Goal: Task Accomplishment & Management: Manage account settings

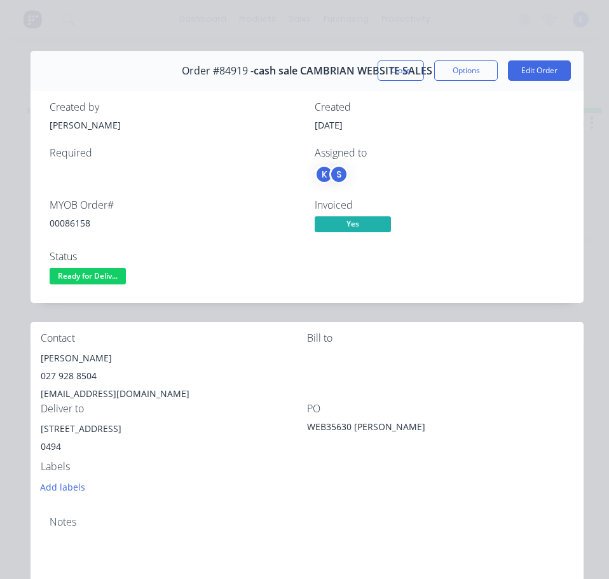
click at [182, 327] on div "Contact [PERSON_NAME] [PHONE_NUMBER] [EMAIL_ADDRESS][DOMAIN_NAME] Bill to Deliv…" at bounding box center [307, 414] width 553 height 184
click at [121, 271] on span "Ready for Deliv..." at bounding box center [88, 276] width 76 height 16
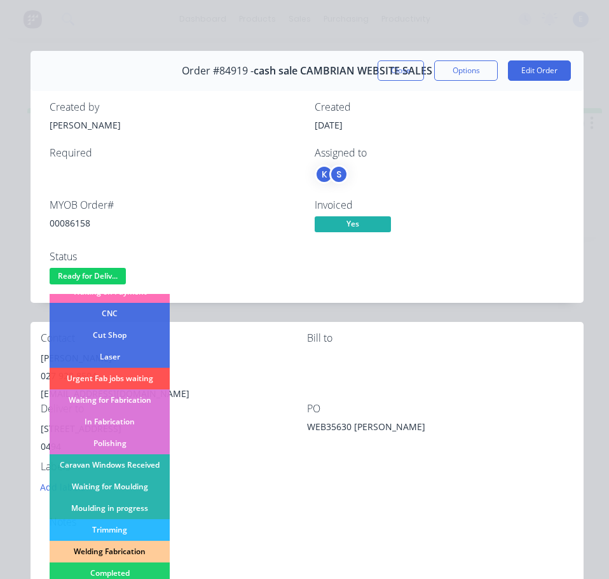
scroll to position [127, 0]
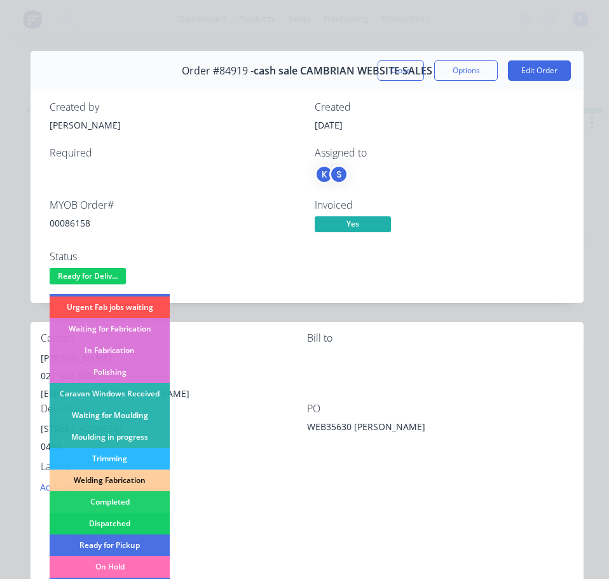
click at [137, 521] on div "Dispatched" at bounding box center [110, 523] width 120 height 22
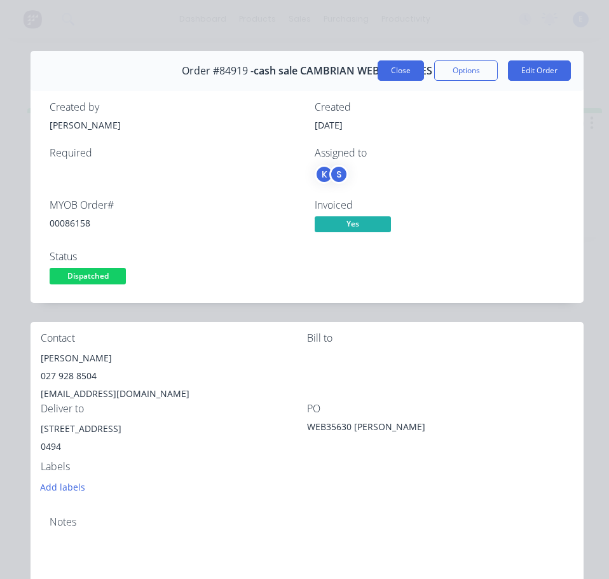
click at [381, 70] on button "Close" at bounding box center [401, 70] width 46 height 20
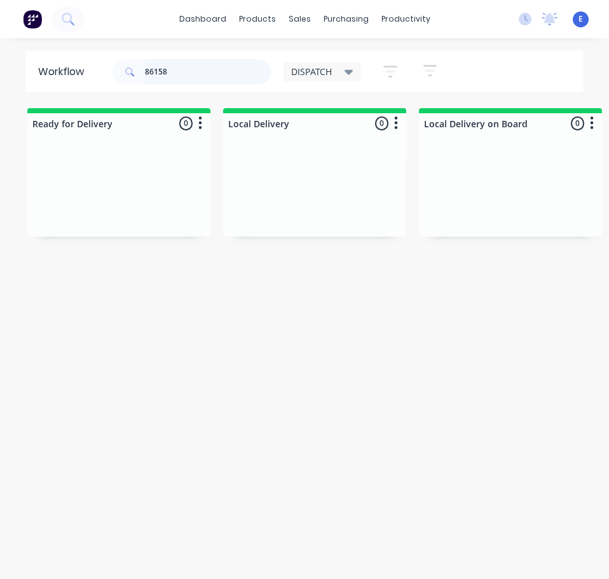
click at [182, 75] on input "86158" at bounding box center [208, 71] width 126 height 25
click at [184, 75] on input "86158" at bounding box center [208, 71] width 126 height 25
type input "86380"
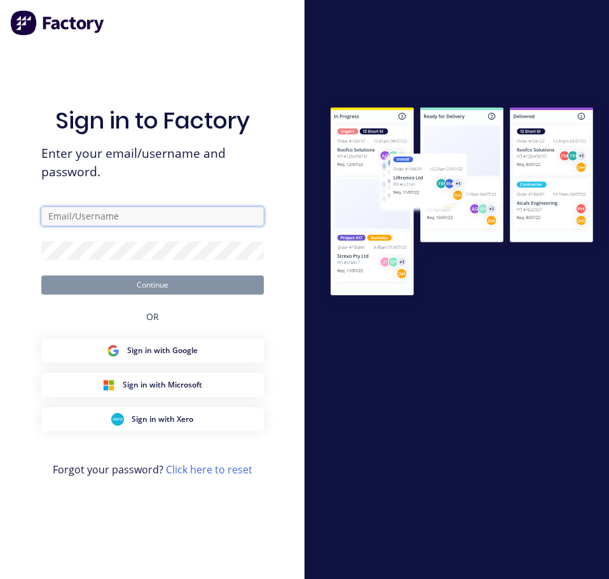
click at [167, 210] on input "text" at bounding box center [152, 216] width 223 height 19
type input "[EMAIL_ADDRESS][DOMAIN_NAME]"
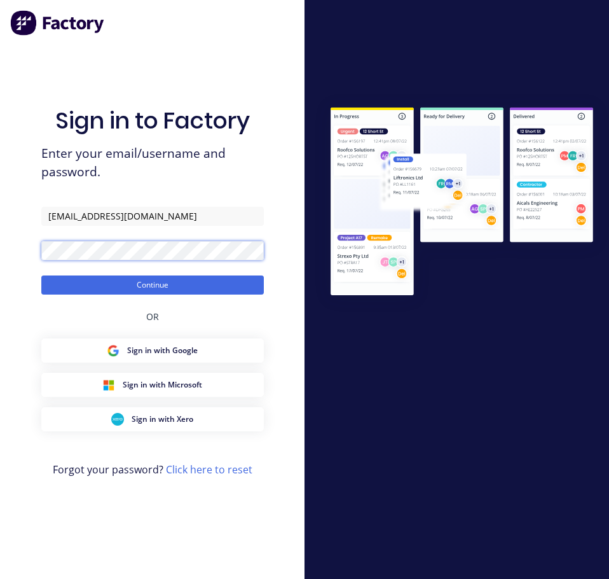
click at [41, 275] on button "Continue" at bounding box center [152, 284] width 223 height 19
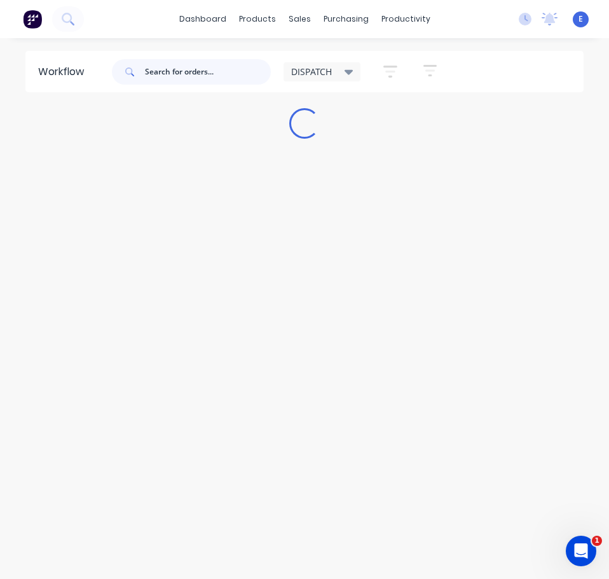
click at [182, 76] on input "text" at bounding box center [208, 71] width 126 height 25
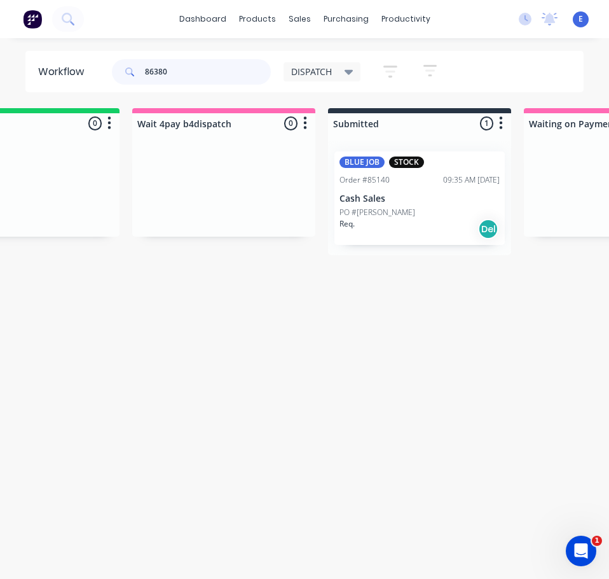
scroll to position [0, 689]
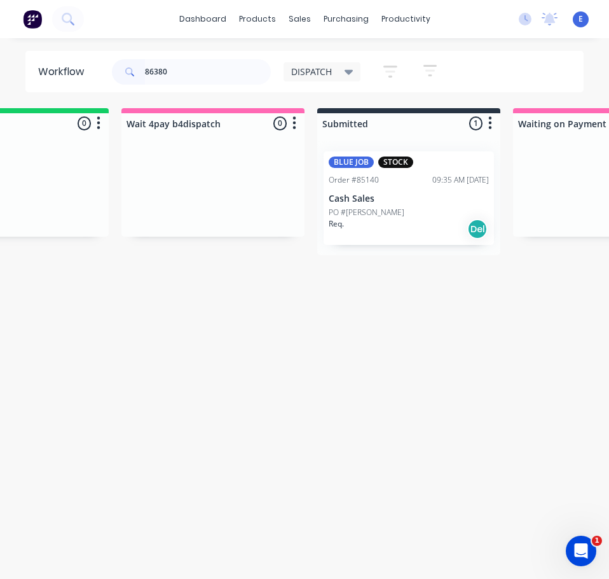
click at [404, 223] on div "Req. Del" at bounding box center [409, 229] width 160 height 22
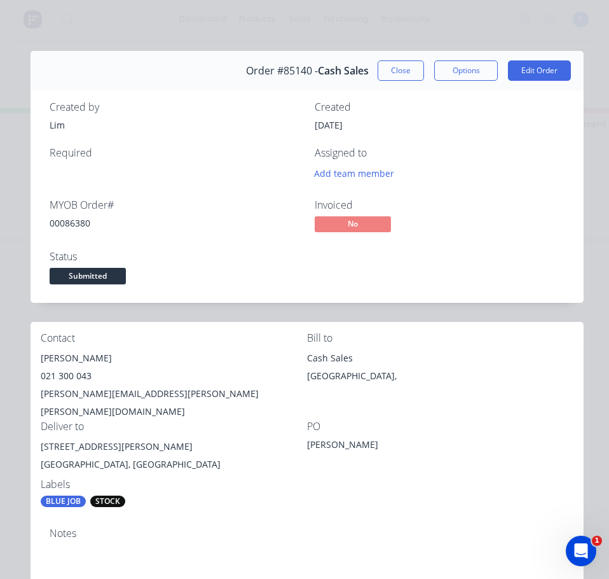
click at [82, 220] on div "00086380" at bounding box center [175, 222] width 250 height 13
click at [82, 219] on div "00086380" at bounding box center [175, 222] width 250 height 13
copy div "00086380"
click at [46, 361] on div "[PERSON_NAME]" at bounding box center [174, 358] width 266 height 18
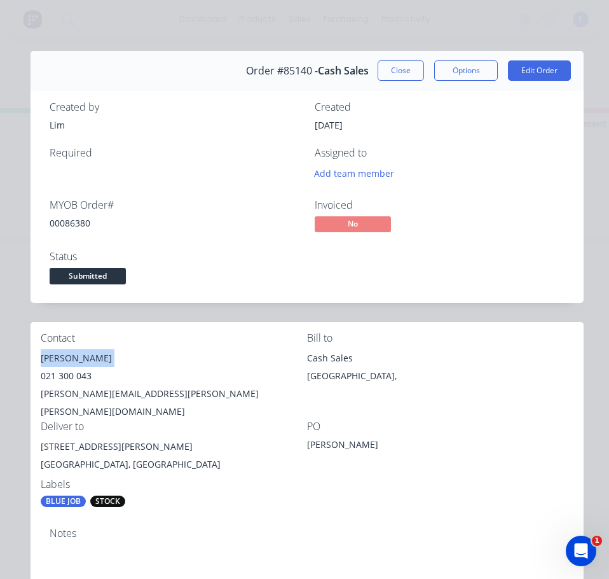
click at [46, 361] on div "[PERSON_NAME]" at bounding box center [174, 358] width 266 height 18
copy div "[PERSON_NAME]"
click at [75, 377] on div "021 300 043" at bounding box center [174, 376] width 266 height 18
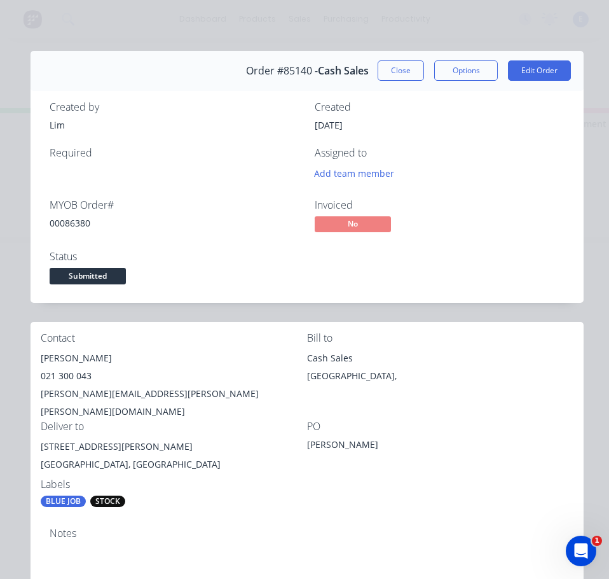
drag, startPoint x: 75, startPoint y: 377, endPoint x: 68, endPoint y: 376, distance: 7.0
click at [68, 376] on div "021 300 043" at bounding box center [174, 376] width 266 height 18
click at [68, 380] on div "021 300 043" at bounding box center [174, 376] width 266 height 18
click at [68, 376] on div "021 300 043" at bounding box center [174, 376] width 266 height 18
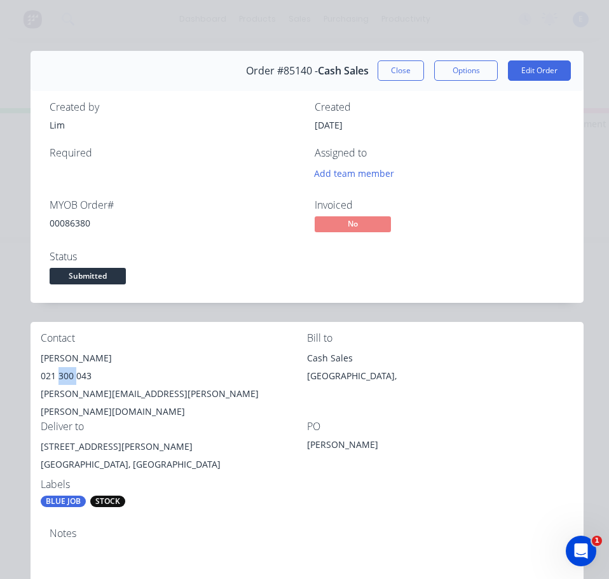
click at [68, 376] on div "021 300 043" at bounding box center [174, 376] width 266 height 18
copy div "021 300 043"
click at [90, 394] on div "[PERSON_NAME][EMAIL_ADDRESS][PERSON_NAME][PERSON_NAME][DOMAIN_NAME]" at bounding box center [174, 403] width 266 height 36
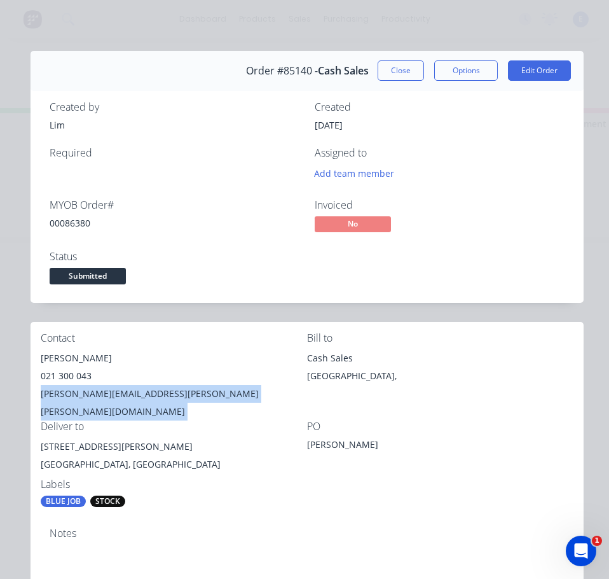
click at [91, 395] on div "[PERSON_NAME][EMAIL_ADDRESS][PERSON_NAME][PERSON_NAME][DOMAIN_NAME]" at bounding box center [174, 403] width 266 height 36
click at [90, 397] on div "[PERSON_NAME][EMAIL_ADDRESS][PERSON_NAME][PERSON_NAME][DOMAIN_NAME]" at bounding box center [174, 403] width 266 height 36
copy div "[PERSON_NAME][EMAIL_ADDRESS][PERSON_NAME][PERSON_NAME][DOMAIN_NAME]"
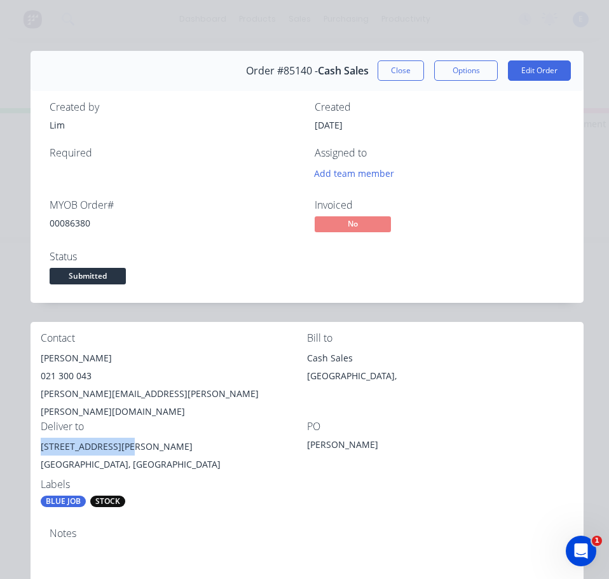
drag, startPoint x: 130, startPoint y: 427, endPoint x: 38, endPoint y: 425, distance: 91.6
click at [38, 425] on div "Contact [PERSON_NAME] [PHONE_NUMBER] [PERSON_NAME][EMAIL_ADDRESS][PERSON_NAME][…" at bounding box center [307, 420] width 553 height 196
copy div "[STREET_ADDRESS][PERSON_NAME]"
click at [312, 437] on div "[PERSON_NAME]" at bounding box center [386, 446] width 159 height 18
click at [273, 455] on div "[GEOGRAPHIC_DATA], [GEOGRAPHIC_DATA]" at bounding box center [174, 464] width 266 height 18
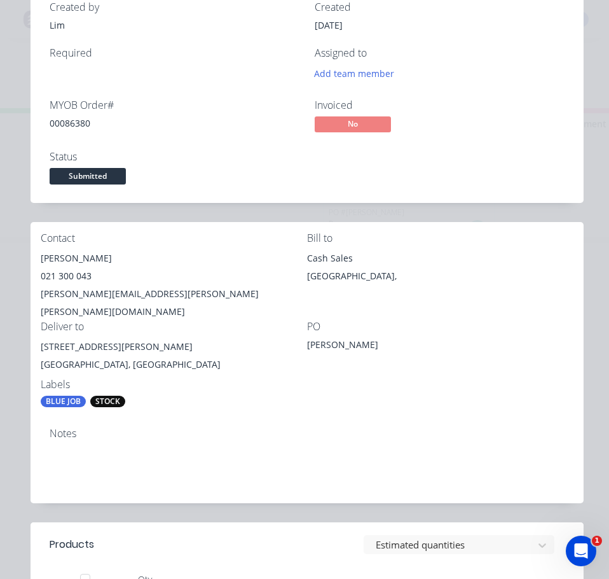
scroll to position [0, 0]
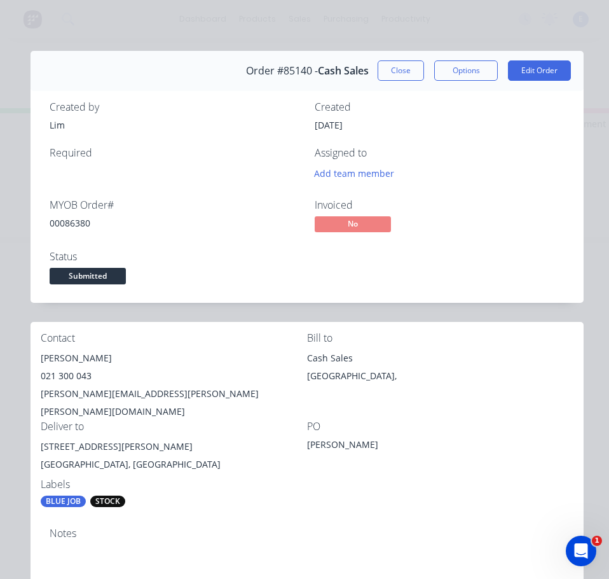
click at [121, 275] on span "Submitted" at bounding box center [88, 276] width 76 height 16
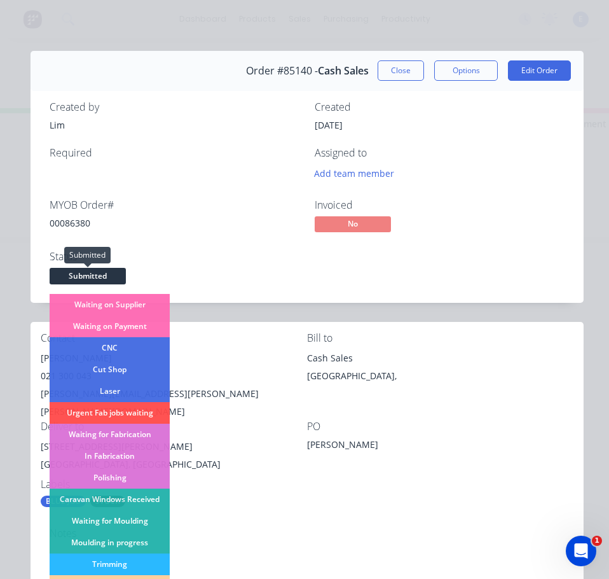
drag, startPoint x: 107, startPoint y: 282, endPoint x: 211, endPoint y: 338, distance: 118.3
click at [277, 329] on div "Contact [PERSON_NAME] [PHONE_NUMBER] [PERSON_NAME][EMAIL_ADDRESS][PERSON_NAME][…" at bounding box center [307, 420] width 553 height 196
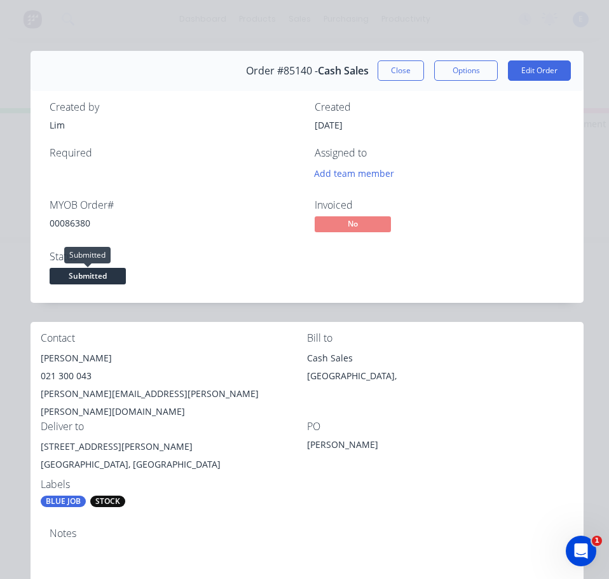
drag, startPoint x: 92, startPoint y: 267, endPoint x: 95, endPoint y: 273, distance: 7.1
click at [92, 268] on div "Status Submitted" at bounding box center [175, 268] width 250 height 37
click at [97, 275] on span "Submitted" at bounding box center [88, 276] width 76 height 16
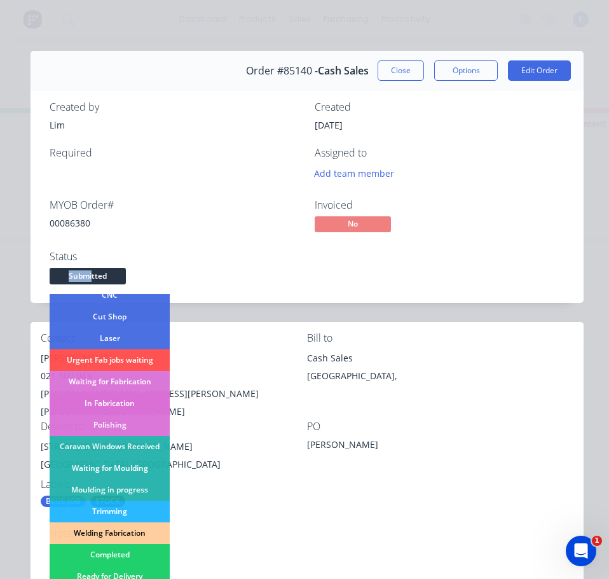
scroll to position [127, 0]
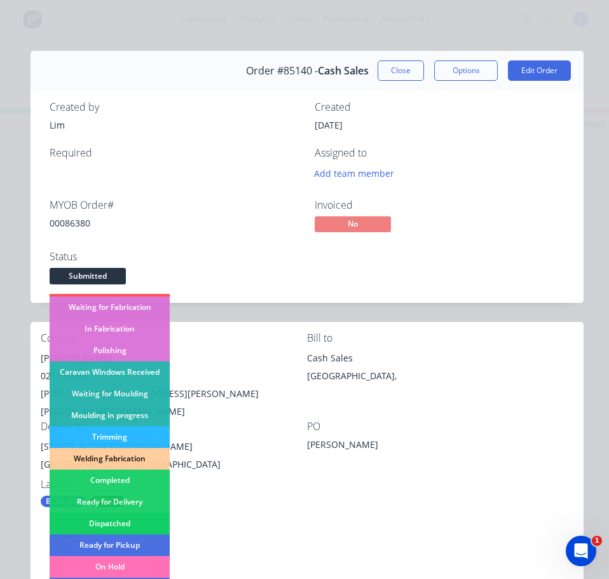
click at [135, 526] on div "Dispatched" at bounding box center [110, 523] width 120 height 22
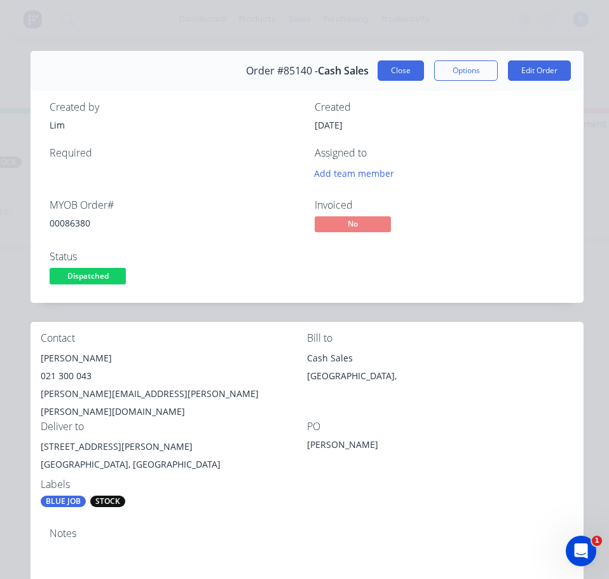
click at [392, 65] on button "Close" at bounding box center [401, 70] width 46 height 20
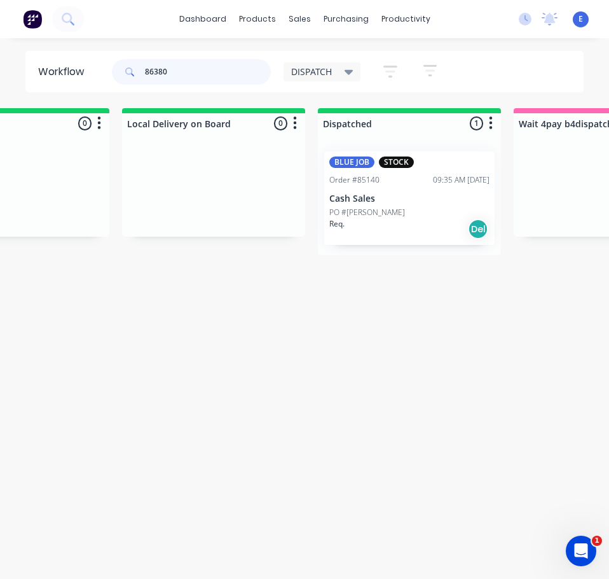
scroll to position [0, 0]
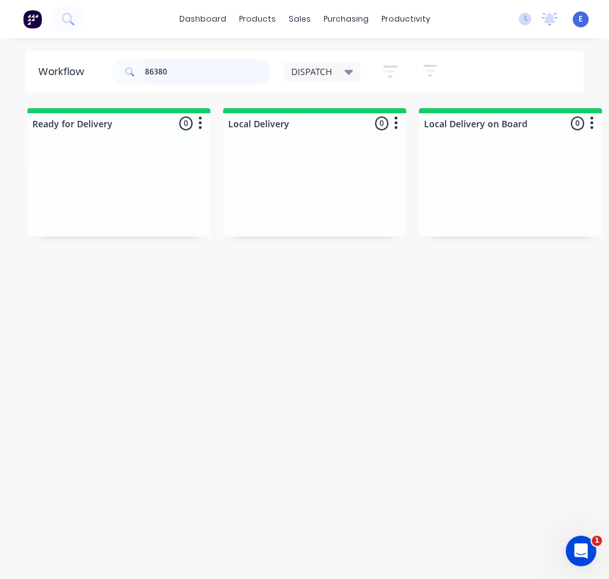
click at [172, 75] on input "86380" at bounding box center [208, 71] width 126 height 25
click at [172, 74] on input "86380" at bounding box center [208, 71] width 126 height 25
click at [62, 231] on div "Req. Del" at bounding box center [119, 224] width 160 height 22
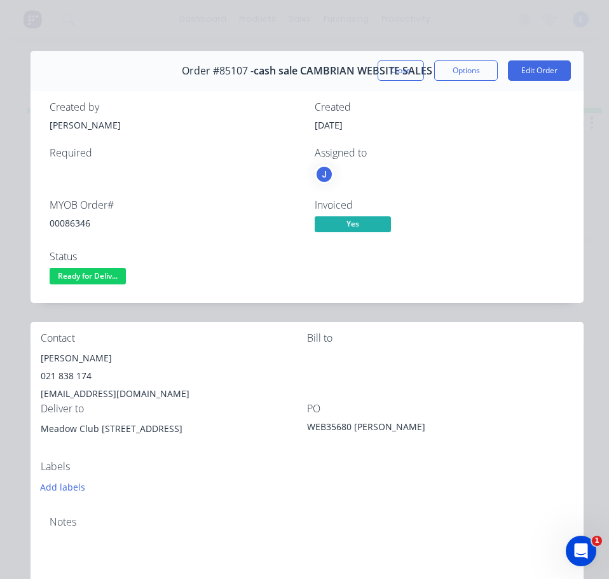
click at [78, 224] on div "00086346" at bounding box center [175, 222] width 250 height 13
copy div "00086346"
click at [71, 362] on div "[PERSON_NAME]" at bounding box center [174, 358] width 266 height 18
click at [70, 362] on div "[PERSON_NAME]" at bounding box center [174, 358] width 266 height 18
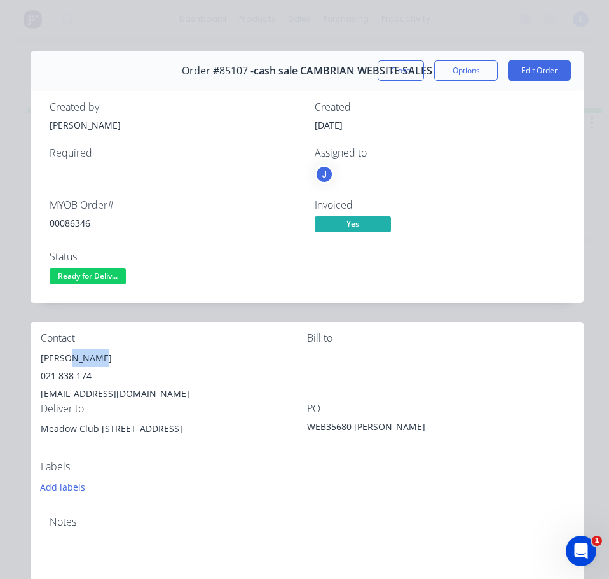
click at [69, 360] on div "[PERSON_NAME]" at bounding box center [174, 358] width 266 height 18
click at [68, 360] on div "[PERSON_NAME]" at bounding box center [174, 358] width 266 height 18
copy div "[PERSON_NAME]"
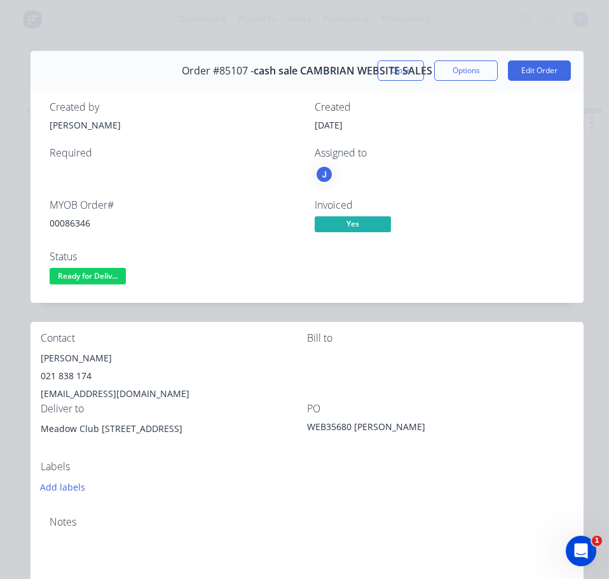
click at [76, 375] on div "021 838 174" at bounding box center [174, 376] width 266 height 18
copy div "021 838 174"
click at [77, 391] on div "[EMAIL_ADDRESS][DOMAIN_NAME]" at bounding box center [174, 394] width 266 height 18
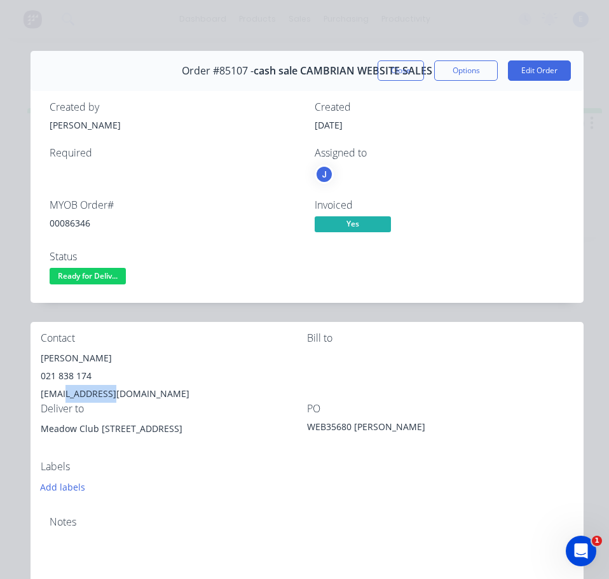
click at [77, 391] on div "[EMAIL_ADDRESS][DOMAIN_NAME]" at bounding box center [174, 394] width 266 height 18
click at [78, 391] on div "[EMAIL_ADDRESS][DOMAIN_NAME]" at bounding box center [174, 394] width 266 height 18
copy div "[EMAIL_ADDRESS][DOMAIN_NAME]"
drag, startPoint x: 100, startPoint y: 430, endPoint x: 148, endPoint y: 432, distance: 47.7
click at [148, 432] on div "Meadow Club [STREET_ADDRESS]" at bounding box center [174, 429] width 266 height 18
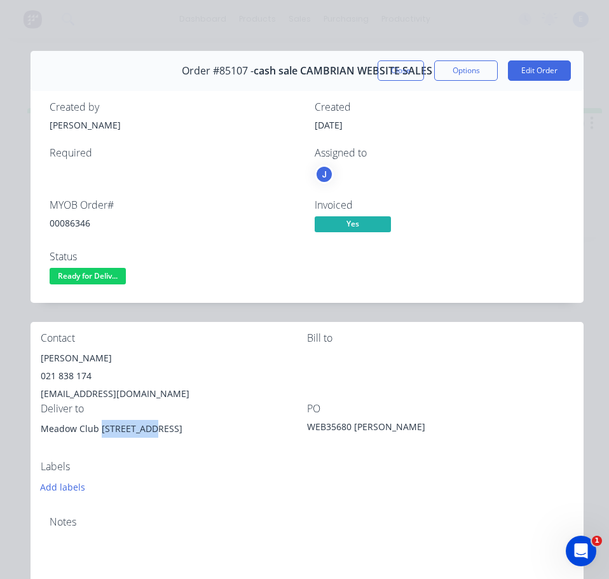
copy div "[STREET_ADDRESS]"
drag, startPoint x: 97, startPoint y: 431, endPoint x: 64, endPoint y: 425, distance: 33.6
click at [36, 435] on div "Contact [PERSON_NAME] [PHONE_NUMBER] [EMAIL_ADDRESS][DOMAIN_NAME] Bill to Deliv…" at bounding box center [307, 414] width 553 height 184
click at [85, 275] on span "Ready for Deliv..." at bounding box center [88, 276] width 76 height 16
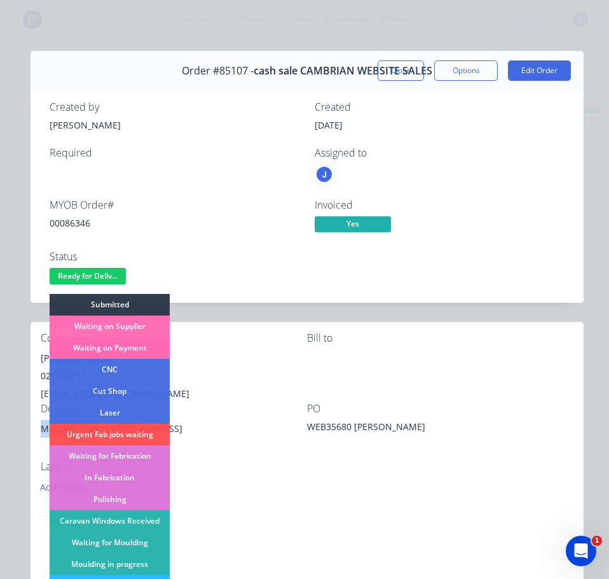
scroll to position [251, 0]
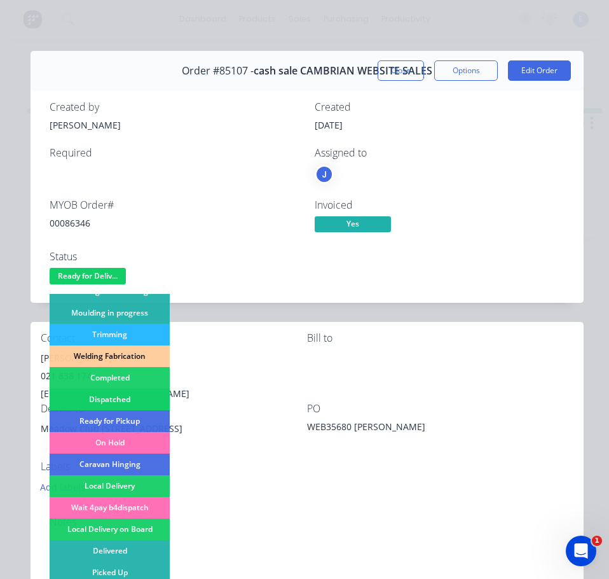
click at [125, 399] on div "Dispatched" at bounding box center [110, 399] width 120 height 22
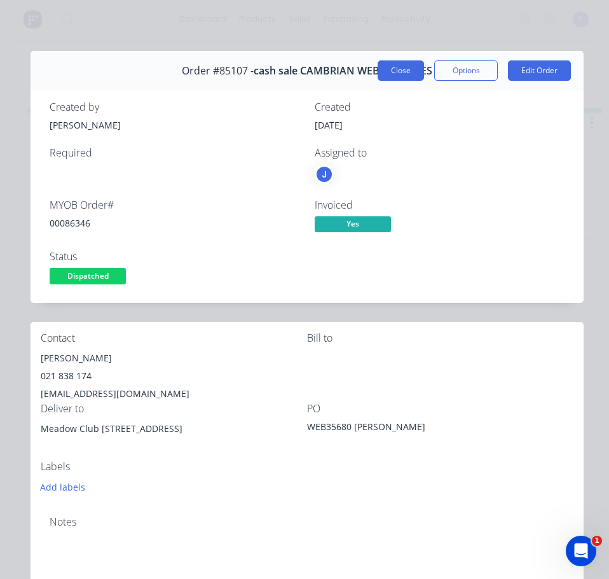
click at [402, 69] on button "Close" at bounding box center [401, 70] width 46 height 20
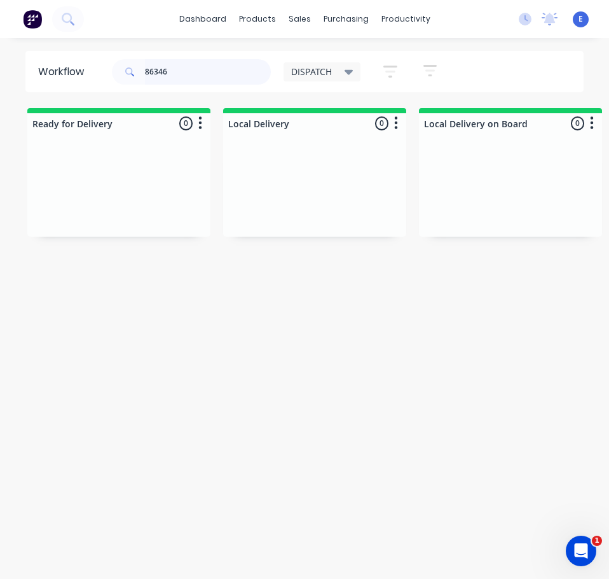
click at [188, 77] on input "86346" at bounding box center [208, 71] width 126 height 25
click at [188, 76] on input "86346" at bounding box center [208, 71] width 126 height 25
click at [116, 213] on div "Req. Del" at bounding box center [119, 211] width 160 height 22
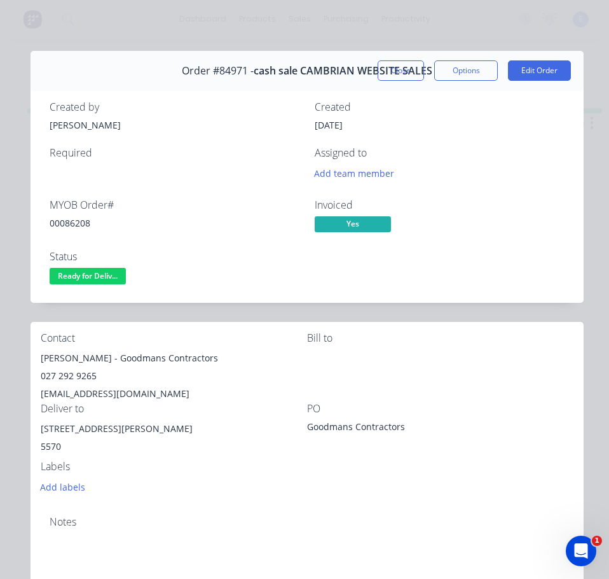
click at [76, 223] on div "00086208" at bounding box center [175, 222] width 250 height 13
click at [77, 359] on div "[PERSON_NAME] - Goodmans Contractors" at bounding box center [174, 358] width 266 height 18
drag, startPoint x: 86, startPoint y: 359, endPoint x: 39, endPoint y: 360, distance: 47.1
click at [39, 360] on div "Contact [PERSON_NAME] Contractors 027 292 9265 [EMAIL_ADDRESS][DOMAIN_NAME] Bil…" at bounding box center [307, 414] width 553 height 184
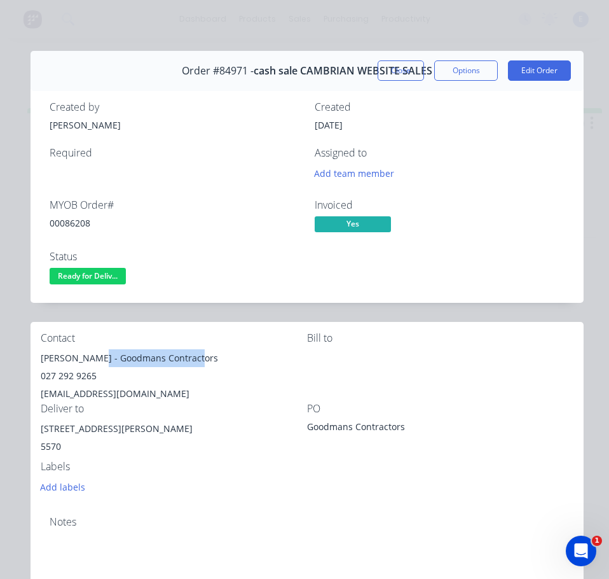
drag, startPoint x: 90, startPoint y: 355, endPoint x: 195, endPoint y: 353, distance: 105.5
click at [195, 353] on div "[PERSON_NAME] - Goodmans Contractors" at bounding box center [174, 358] width 266 height 18
click at [73, 373] on div "027 292 9265" at bounding box center [174, 376] width 266 height 18
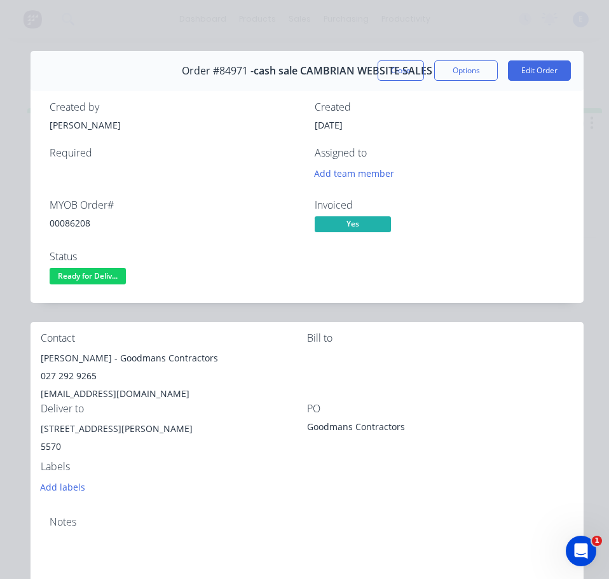
click at [85, 395] on div "[EMAIL_ADDRESS][DOMAIN_NAME]" at bounding box center [174, 394] width 266 height 18
click at [86, 395] on div "[EMAIL_ADDRESS][DOMAIN_NAME]" at bounding box center [174, 394] width 266 height 18
drag, startPoint x: 97, startPoint y: 429, endPoint x: 36, endPoint y: 429, distance: 60.4
click at [36, 429] on div "Contact [PERSON_NAME] Contractors 027 292 9265 [EMAIL_ADDRESS][DOMAIN_NAME] Bil…" at bounding box center [307, 414] width 553 height 184
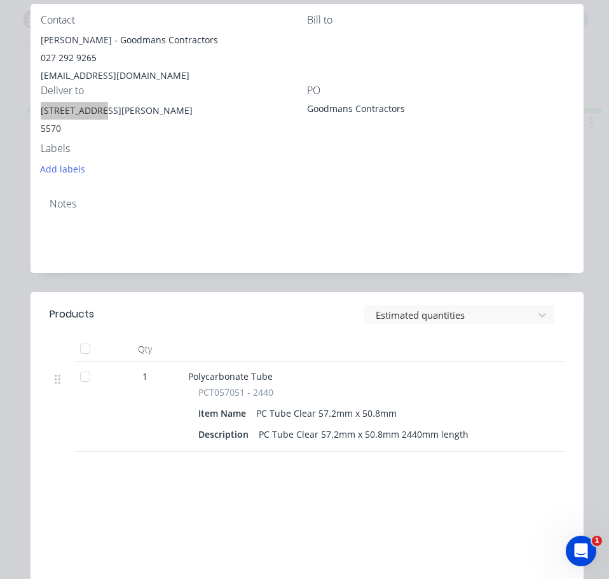
scroll to position [0, 0]
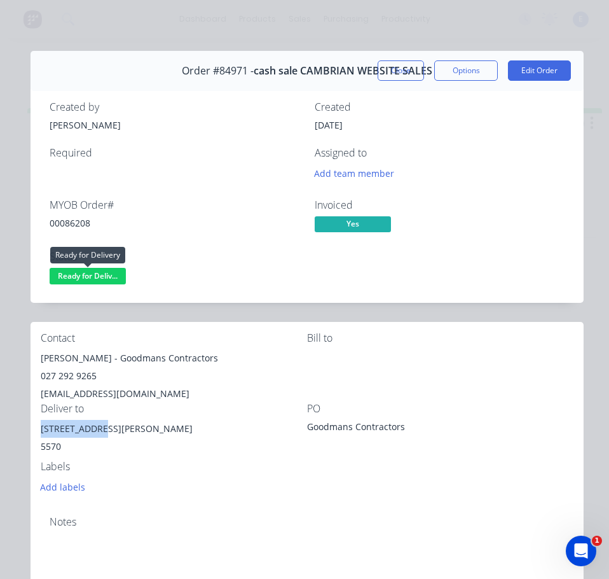
click at [88, 278] on span "Ready for Deliv..." at bounding box center [88, 276] width 76 height 16
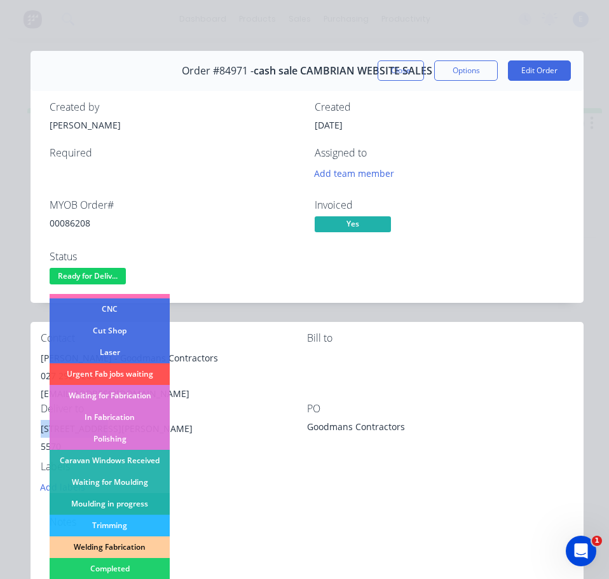
scroll to position [127, 0]
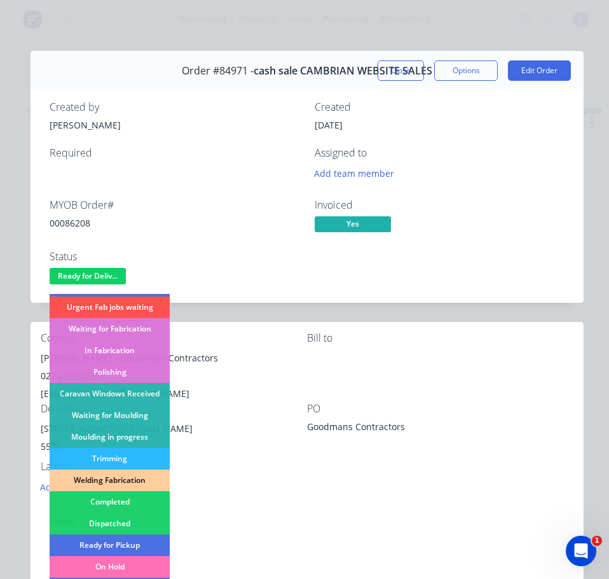
drag, startPoint x: 141, startPoint y: 524, endPoint x: 379, endPoint y: 259, distance: 356.6
click at [141, 524] on div "Dispatched" at bounding box center [110, 523] width 120 height 22
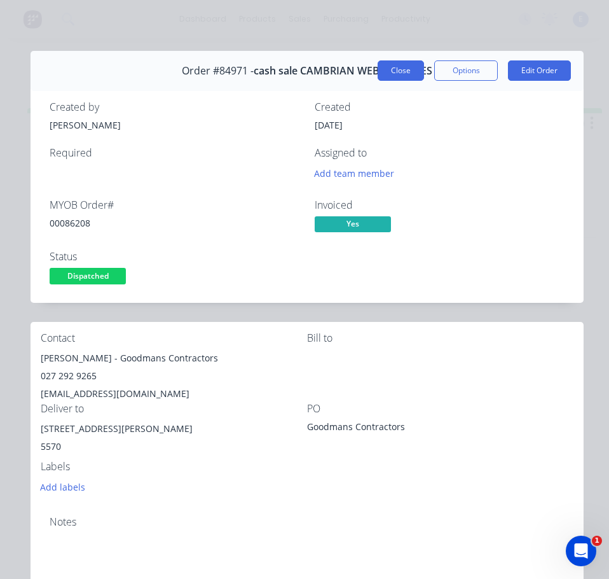
click at [383, 65] on button "Close" at bounding box center [401, 70] width 46 height 20
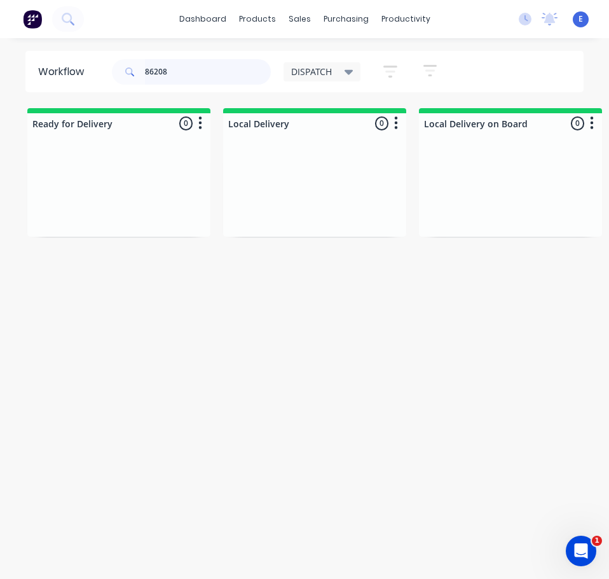
click at [180, 74] on input "86208" at bounding box center [208, 71] width 126 height 25
click at [181, 74] on input "86208" at bounding box center [208, 71] width 126 height 25
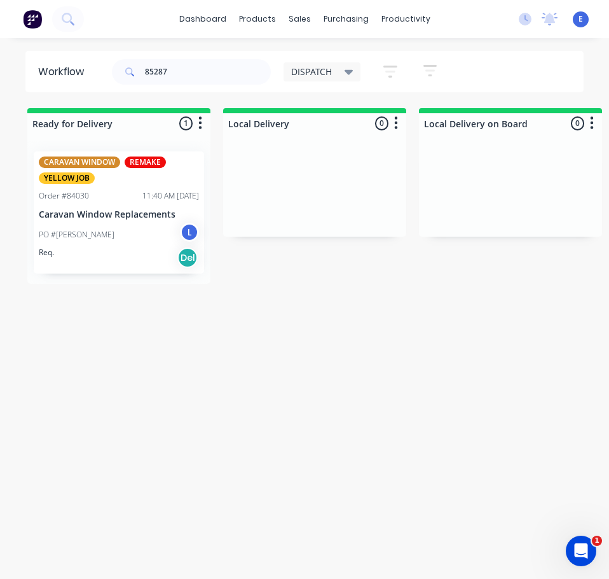
click at [150, 240] on div "PO #[PERSON_NAME]" at bounding box center [119, 235] width 160 height 24
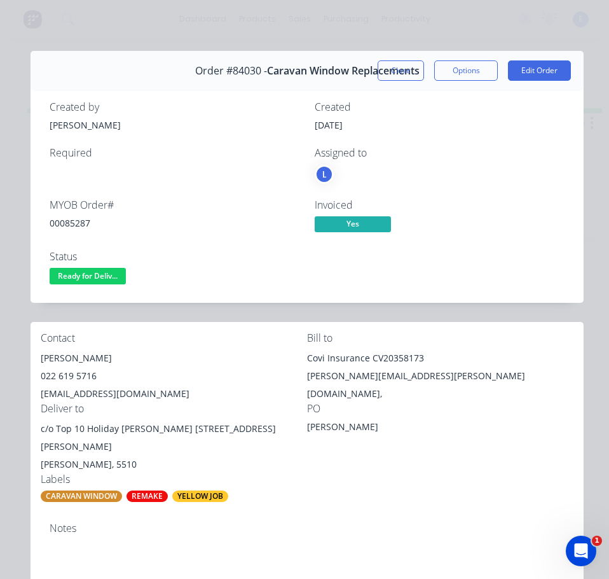
click at [79, 224] on div "00085287" at bounding box center [175, 222] width 250 height 13
drag, startPoint x: 81, startPoint y: 226, endPoint x: 251, endPoint y: 156, distance: 184.2
click at [220, 144] on div "Created by [PERSON_NAME] Created [DATE] Required Assigned to L" at bounding box center [307, 142] width 515 height 82
click at [78, 223] on div "00085287" at bounding box center [175, 222] width 250 height 13
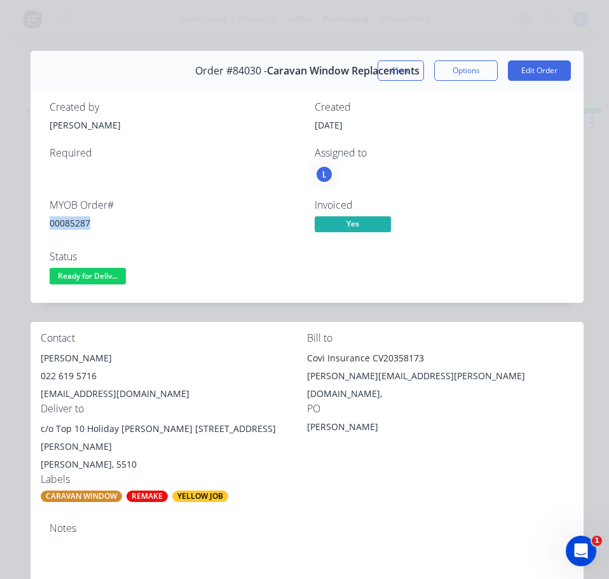
click at [78, 223] on div "00085287" at bounding box center [175, 222] width 250 height 13
click at [60, 359] on div "[PERSON_NAME]" at bounding box center [174, 358] width 266 height 18
click at [93, 378] on div "022 619 5716" at bounding box center [174, 376] width 266 height 18
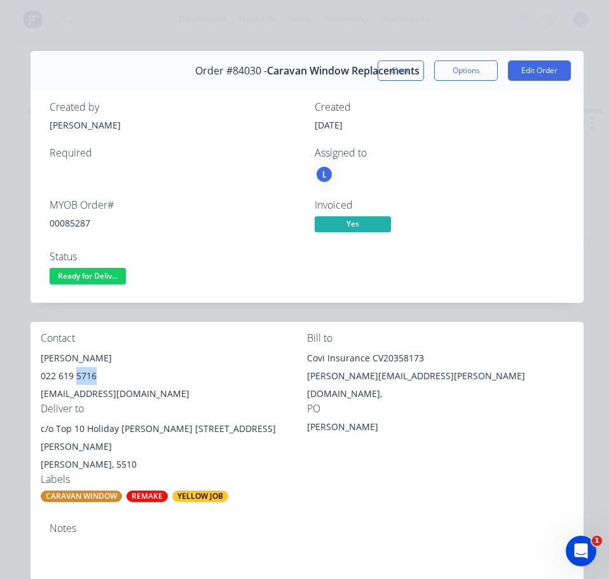
click at [93, 378] on div "022 619 5716" at bounding box center [174, 376] width 266 height 18
click at [93, 377] on div "022 619 5716" at bounding box center [174, 376] width 266 height 18
click at [101, 395] on div "[EMAIL_ADDRESS][DOMAIN_NAME]" at bounding box center [174, 394] width 266 height 18
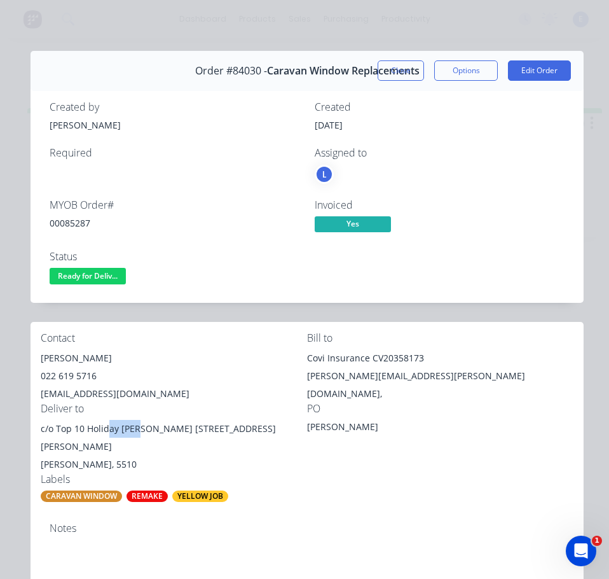
drag, startPoint x: 139, startPoint y: 428, endPoint x: 109, endPoint y: 427, distance: 29.3
click at [109, 427] on div "c/o Top 10 Holiday [PERSON_NAME] [STREET_ADDRESS][PERSON_NAME]" at bounding box center [174, 438] width 266 height 36
click at [153, 455] on div "[PERSON_NAME], 5510" at bounding box center [174, 464] width 266 height 18
drag, startPoint x: 161, startPoint y: 430, endPoint x: 54, endPoint y: 425, distance: 107.6
click at [54, 425] on div "c/o Top 10 Holiday [PERSON_NAME] [STREET_ADDRESS][PERSON_NAME]" at bounding box center [174, 438] width 266 height 36
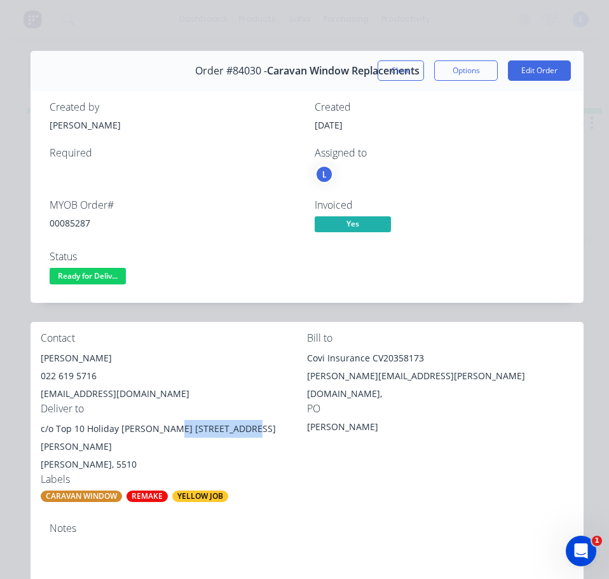
drag, startPoint x: 165, startPoint y: 429, endPoint x: 238, endPoint y: 434, distance: 72.7
click at [238, 434] on div "c/o Top 10 Holiday [PERSON_NAME] [STREET_ADDRESS][PERSON_NAME]" at bounding box center [174, 438] width 266 height 36
drag, startPoint x: 76, startPoint y: 273, endPoint x: 85, endPoint y: 284, distance: 14.0
click at [76, 274] on span "Ready for Deliv..." at bounding box center [88, 276] width 76 height 16
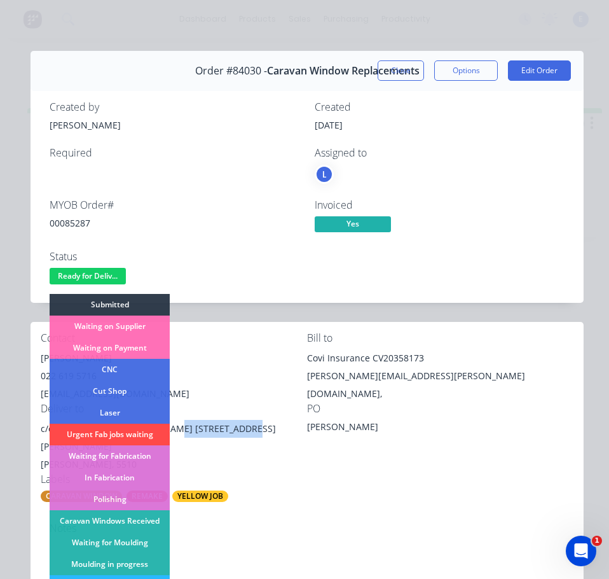
scroll to position [251, 0]
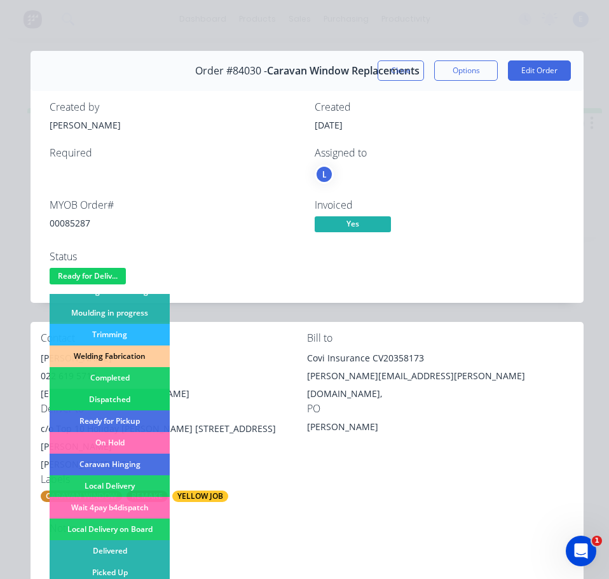
click at [144, 394] on div "Dispatched" at bounding box center [110, 399] width 120 height 22
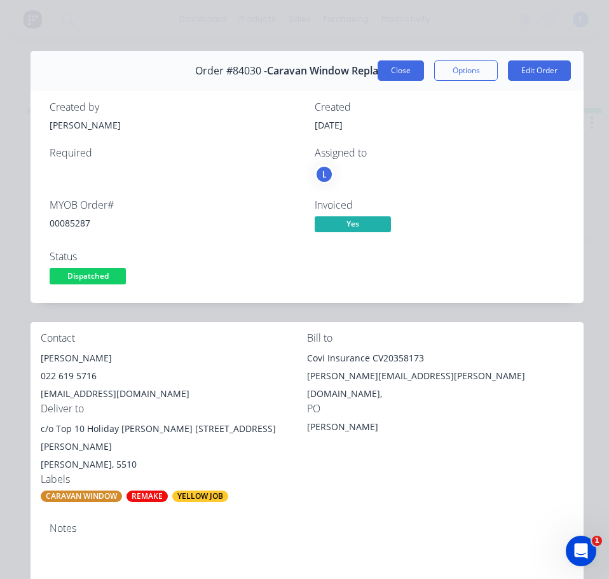
click at [381, 69] on button "Close" at bounding box center [401, 70] width 46 height 20
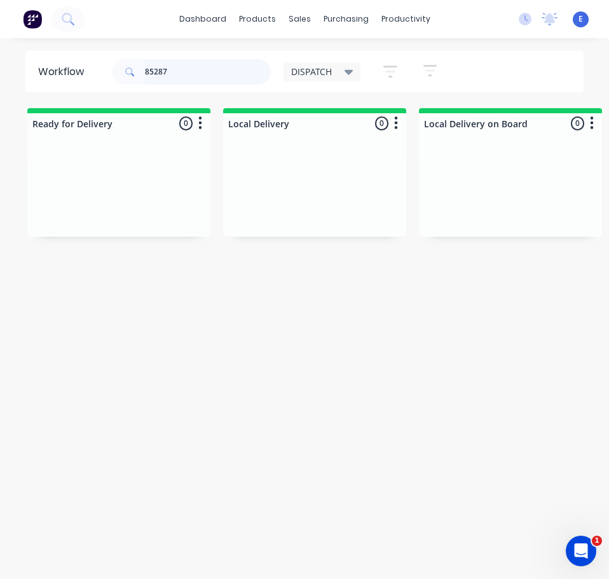
click at [214, 66] on input "85287" at bounding box center [208, 71] width 126 height 25
click at [214, 67] on input "85287" at bounding box center [208, 71] width 126 height 25
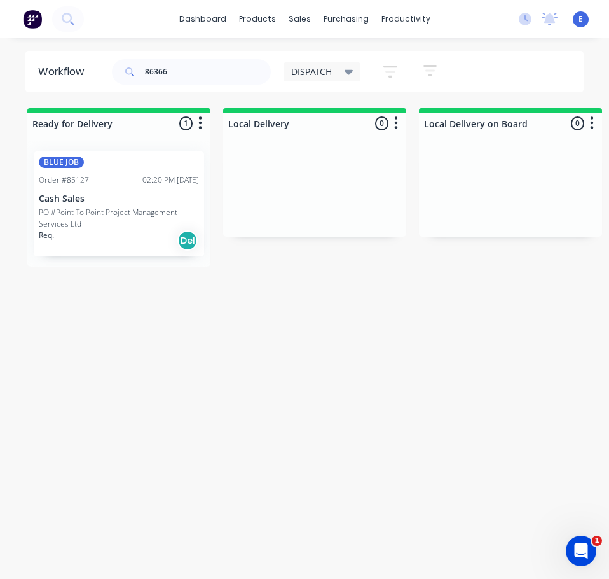
click at [147, 248] on div "Req. Del" at bounding box center [119, 241] width 160 height 22
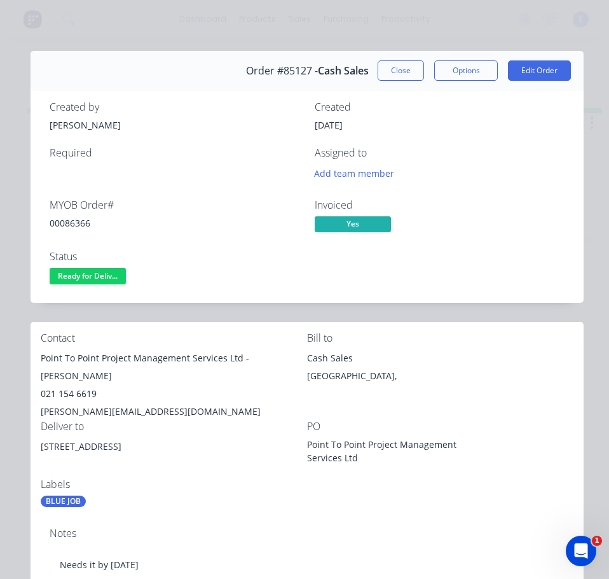
click at [69, 224] on div "00086366" at bounding box center [175, 222] width 250 height 13
click at [241, 357] on div "Point To Point Project Management Services Ltd - [PERSON_NAME]" at bounding box center [174, 367] width 266 height 36
drag, startPoint x: 238, startPoint y: 356, endPoint x: 41, endPoint y: 360, distance: 197.1
click at [41, 360] on div "Point To Point Project Management Services Ltd - [PERSON_NAME]" at bounding box center [174, 367] width 266 height 36
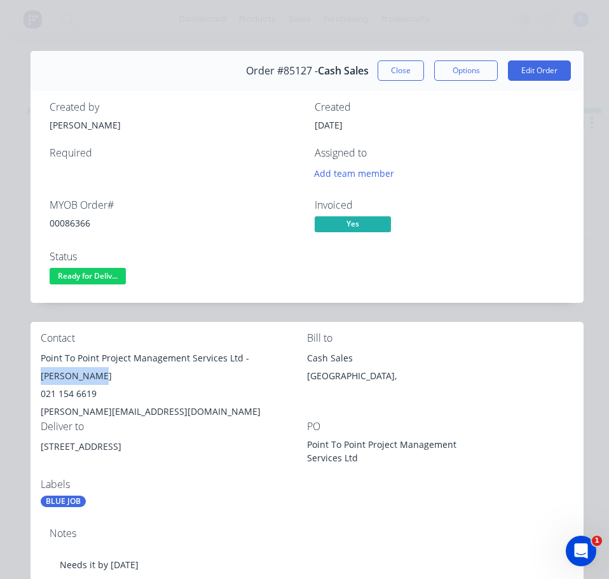
drag, startPoint x: 248, startPoint y: 362, endPoint x: 300, endPoint y: 365, distance: 52.2
click at [300, 365] on div "Point To Point Project Management Services Ltd - [PERSON_NAME]" at bounding box center [174, 367] width 266 height 36
click at [76, 385] on div "021 154 6619" at bounding box center [174, 394] width 266 height 18
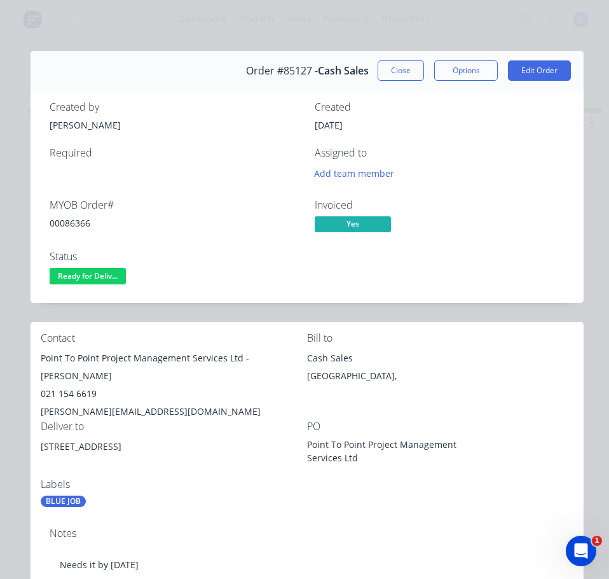
click at [95, 402] on div "[PERSON_NAME][EMAIL_ADDRESS][DOMAIN_NAME]" at bounding box center [174, 411] width 266 height 18
click at [97, 402] on div "[PERSON_NAME][EMAIL_ADDRESS][DOMAIN_NAME]" at bounding box center [174, 411] width 266 height 18
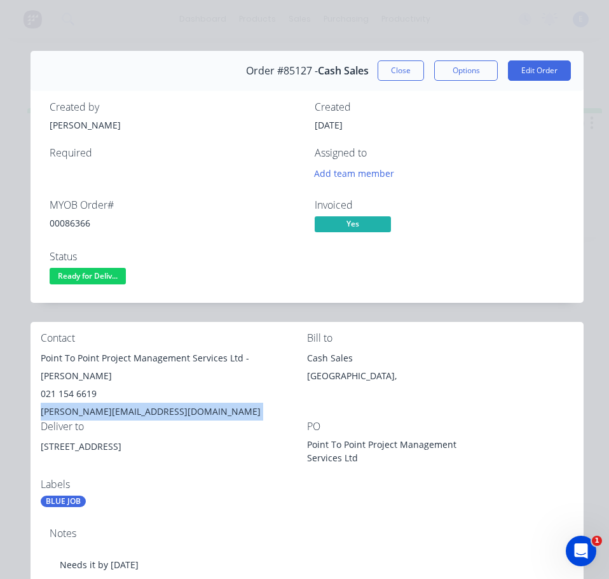
click at [97, 402] on div "[PERSON_NAME][EMAIL_ADDRESS][DOMAIN_NAME]" at bounding box center [174, 411] width 266 height 18
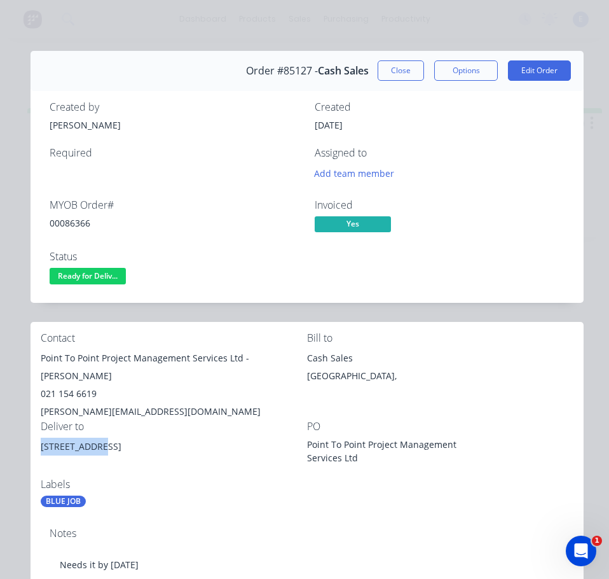
drag, startPoint x: 95, startPoint y: 427, endPoint x: 31, endPoint y: 430, distance: 63.7
click at [31, 430] on div "Contact Point To Point Project Management Services Ltd - [PERSON_NAME] 021 154 …" at bounding box center [307, 420] width 553 height 196
click at [232, 453] on div "[STREET_ADDRESS]" at bounding box center [174, 457] width 266 height 41
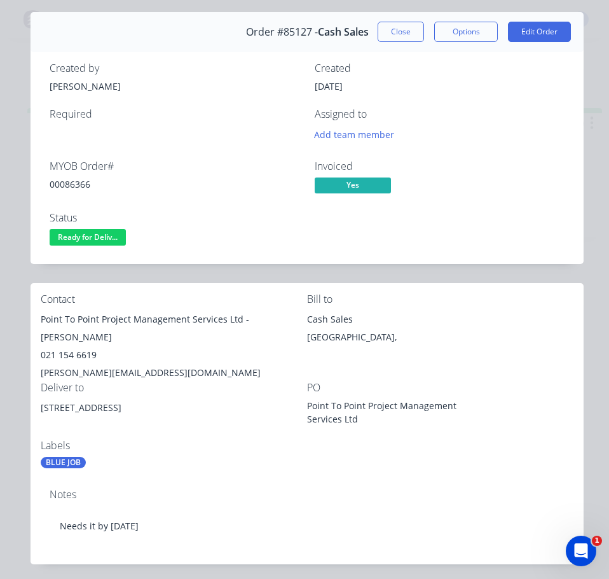
scroll to position [0, 0]
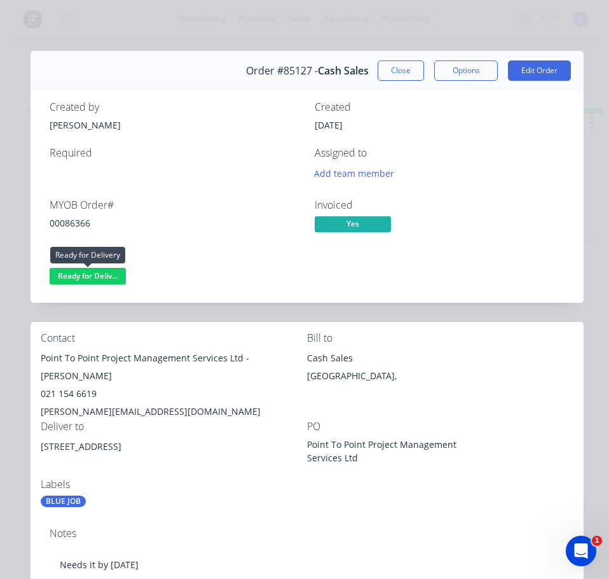
click at [80, 275] on span "Ready for Deliv..." at bounding box center [88, 276] width 76 height 16
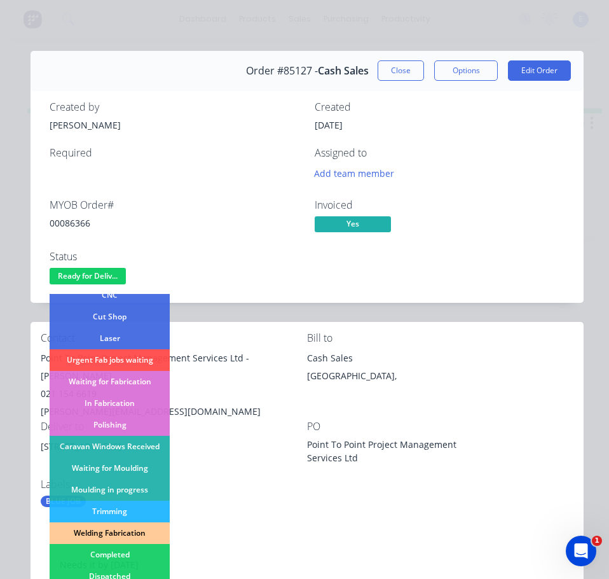
scroll to position [127, 0]
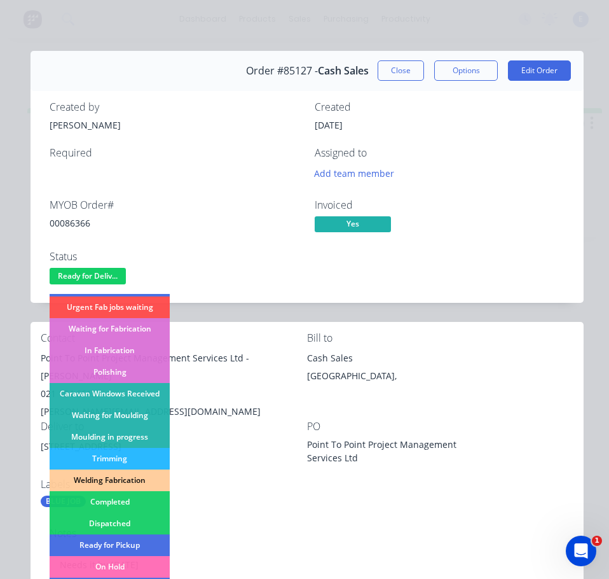
drag, startPoint x: 141, startPoint y: 526, endPoint x: 286, endPoint y: 364, distance: 217.0
click at [148, 521] on div "Dispatched" at bounding box center [110, 523] width 120 height 22
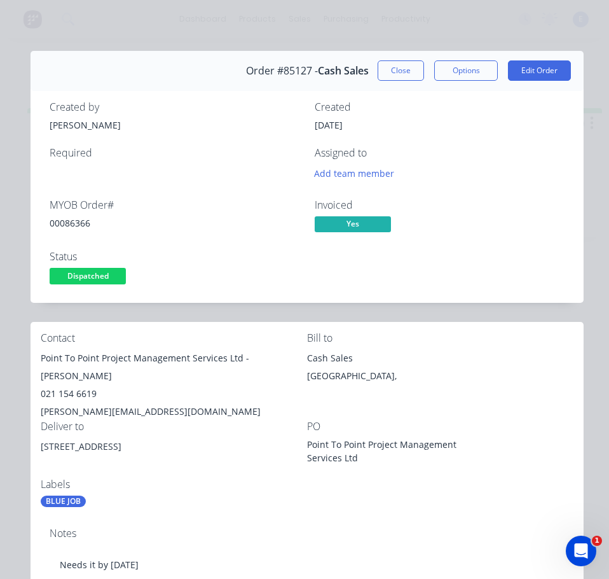
click at [377, 58] on div "Order #85127 - Cash Sales Close Options Edit Order" at bounding box center [307, 71] width 553 height 40
click at [385, 67] on button "Close" at bounding box center [401, 70] width 46 height 20
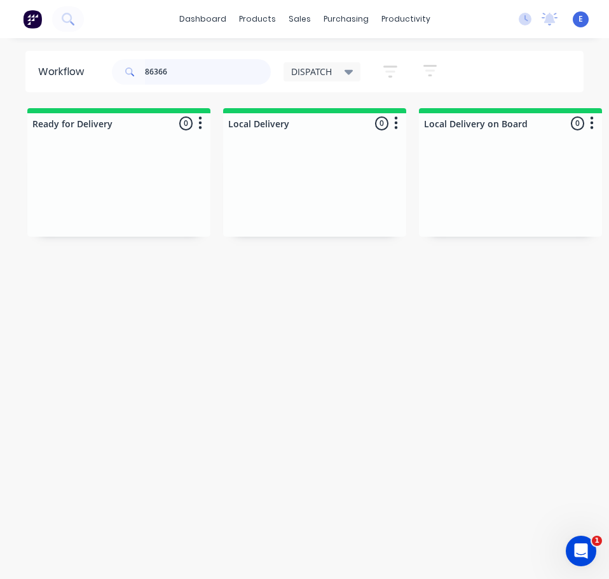
click at [180, 72] on input "86366" at bounding box center [208, 71] width 126 height 25
click at [92, 216] on div "Req. Del" at bounding box center [119, 224] width 160 height 22
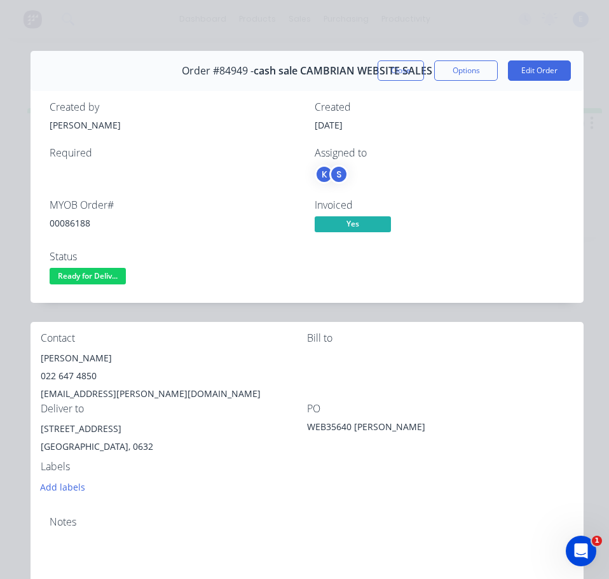
click at [79, 226] on div "00086188" at bounding box center [175, 222] width 250 height 13
click at [79, 225] on div "00086188" at bounding box center [175, 222] width 250 height 13
click at [57, 361] on div "[PERSON_NAME]" at bounding box center [174, 358] width 266 height 18
click at [58, 361] on div "[PERSON_NAME]" at bounding box center [174, 358] width 266 height 18
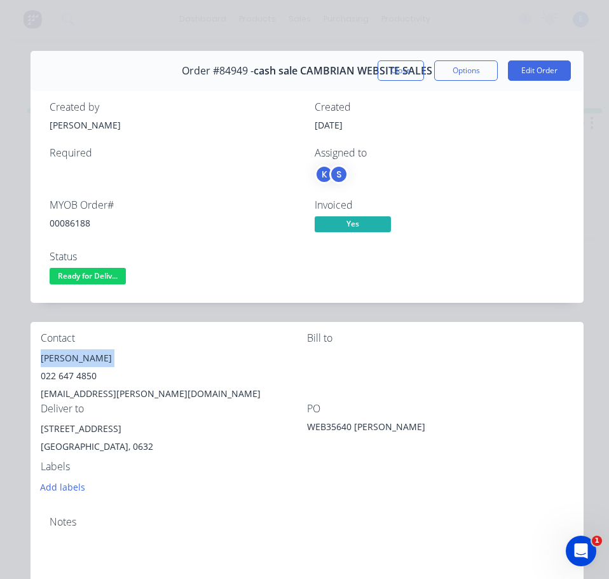
click at [58, 361] on div "[PERSON_NAME]" at bounding box center [174, 358] width 266 height 18
click at [71, 379] on div "022 647 4850" at bounding box center [174, 376] width 266 height 18
click at [72, 379] on div "022 647 4850" at bounding box center [174, 376] width 266 height 18
click at [73, 379] on div "022 647 4850" at bounding box center [174, 376] width 266 height 18
drag, startPoint x: 73, startPoint y: 379, endPoint x: 53, endPoint y: 373, distance: 20.7
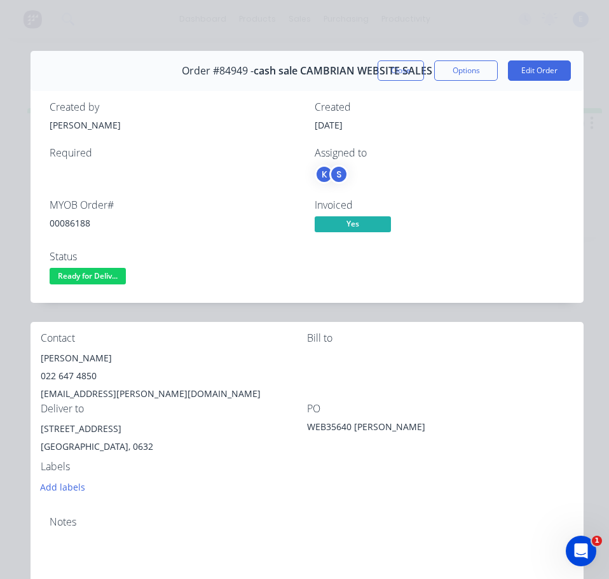
click at [53, 373] on div "022 647 4850" at bounding box center [174, 376] width 266 height 18
click at [131, 387] on div "[EMAIL_ADDRESS][PERSON_NAME][DOMAIN_NAME]" at bounding box center [174, 394] width 266 height 18
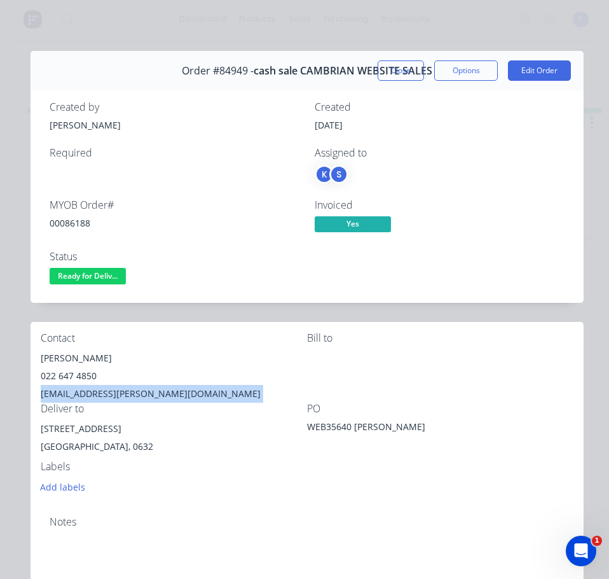
click at [131, 387] on div "[EMAIL_ADDRESS][PERSON_NAME][DOMAIN_NAME]" at bounding box center [174, 394] width 266 height 18
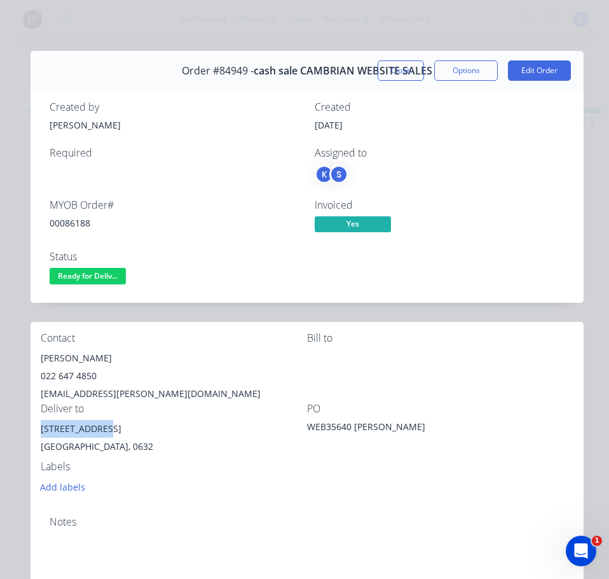
drag, startPoint x: 99, startPoint y: 429, endPoint x: 41, endPoint y: 432, distance: 57.3
click at [41, 432] on div "[STREET_ADDRESS]" at bounding box center [174, 429] width 266 height 18
click at [182, 466] on div "Labels" at bounding box center [174, 466] width 266 height 12
click at [98, 273] on span "Ready for Deliv..." at bounding box center [88, 276] width 76 height 16
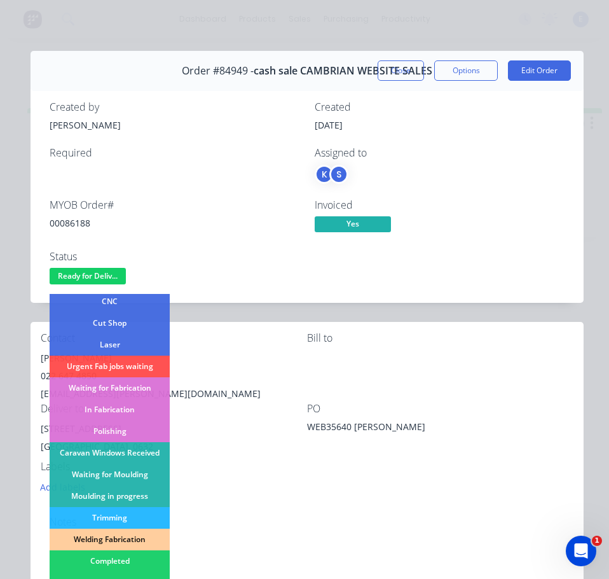
scroll to position [191, 0]
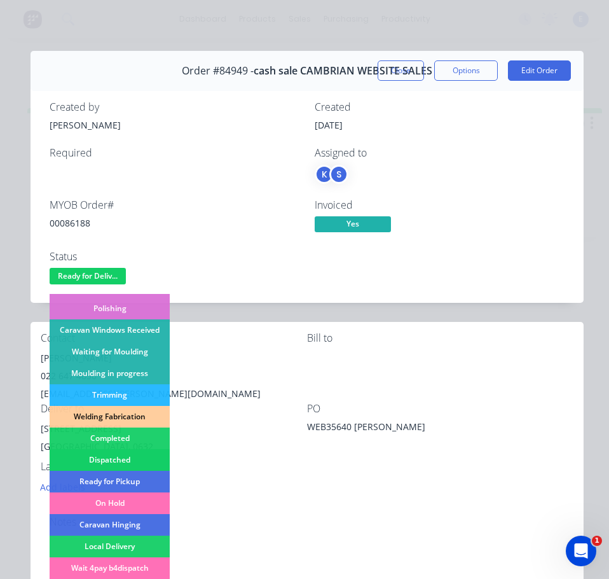
click at [122, 457] on div "Dispatched" at bounding box center [110, 460] width 120 height 22
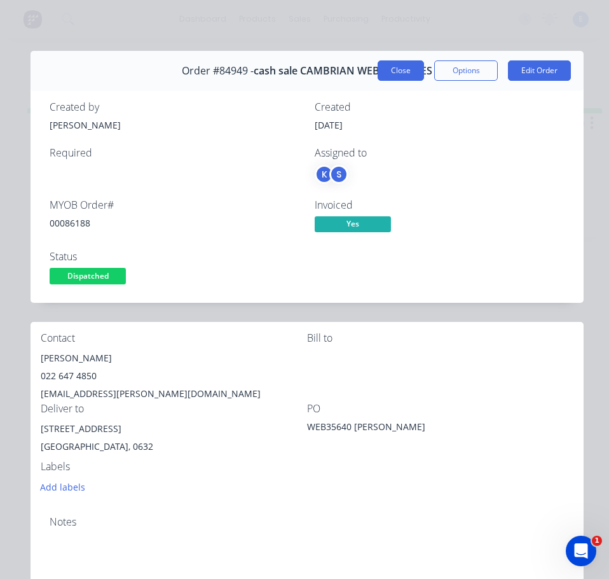
click at [404, 73] on button "Close" at bounding box center [401, 70] width 46 height 20
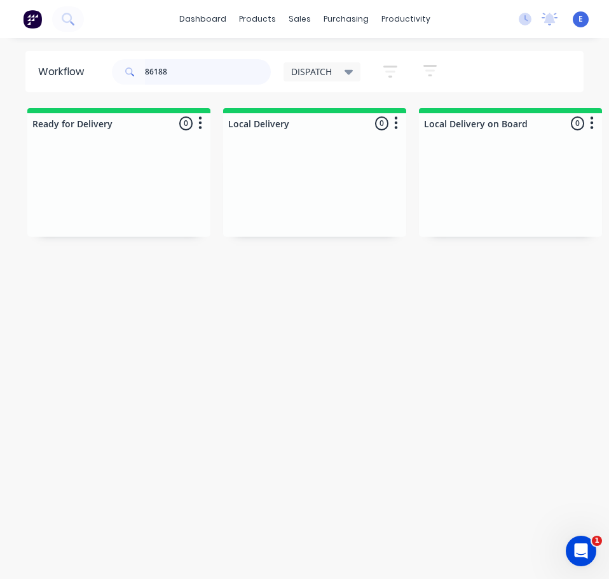
click at [188, 66] on input "86188" at bounding box center [208, 71] width 126 height 25
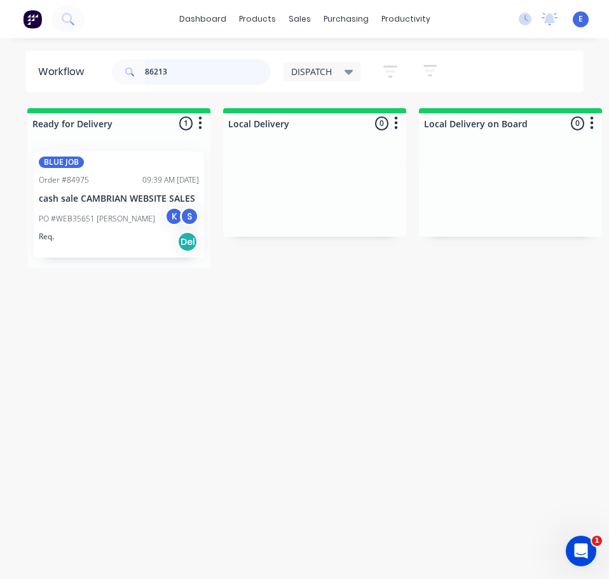
type input "86213"
click at [114, 247] on div "Req. Del" at bounding box center [119, 242] width 160 height 22
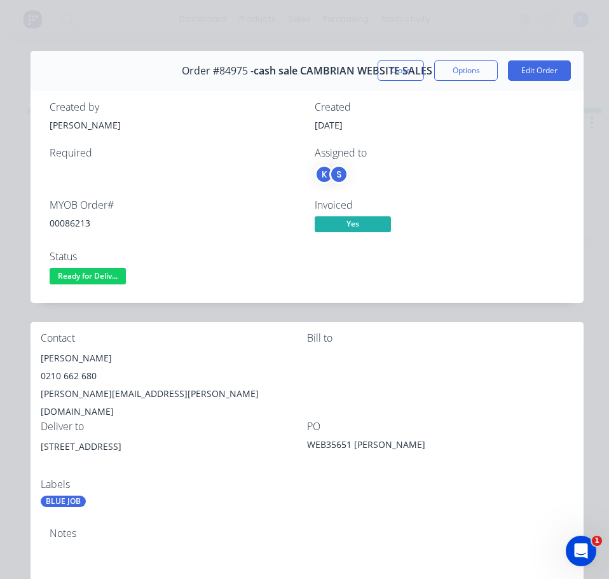
click at [74, 223] on div "00086213" at bounding box center [175, 222] width 250 height 13
click at [75, 223] on div "00086213" at bounding box center [175, 222] width 250 height 13
click at [66, 355] on div "[PERSON_NAME]" at bounding box center [174, 358] width 266 height 18
click at [66, 357] on div "[PERSON_NAME]" at bounding box center [174, 358] width 266 height 18
click at [67, 357] on div "[PERSON_NAME]" at bounding box center [174, 358] width 266 height 18
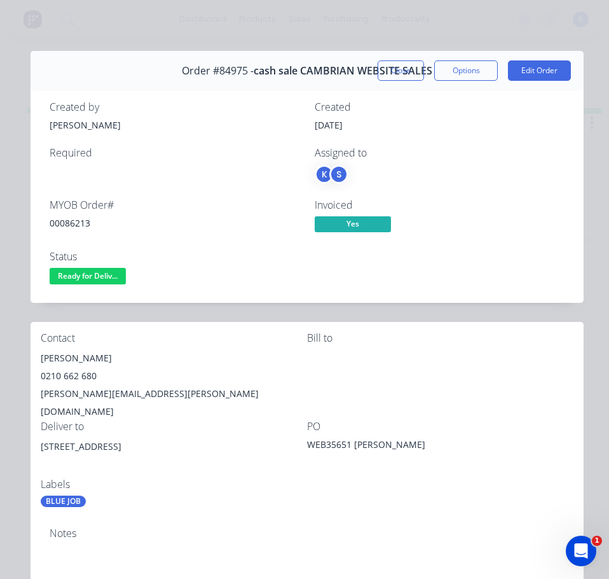
click at [90, 378] on div "0210 662 680" at bounding box center [174, 376] width 266 height 18
click at [91, 378] on div "0210 662 680" at bounding box center [174, 376] width 266 height 18
click at [114, 388] on div "[PERSON_NAME][EMAIL_ADDRESS][PERSON_NAME][DOMAIN_NAME]" at bounding box center [174, 403] width 266 height 36
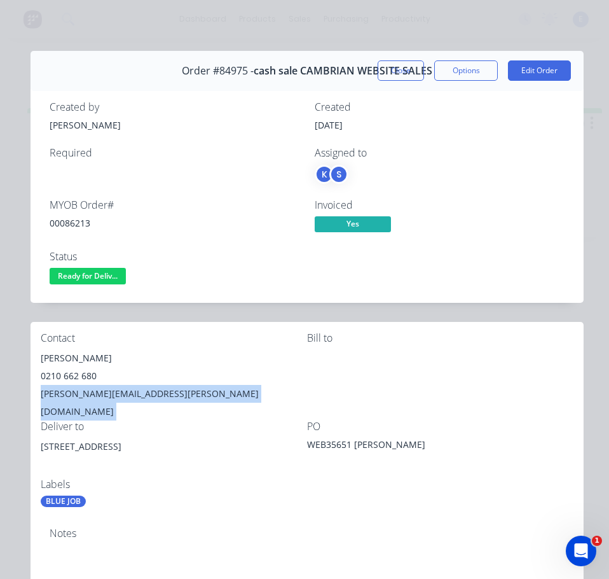
click at [116, 388] on div "[PERSON_NAME][EMAIL_ADDRESS][PERSON_NAME][DOMAIN_NAME]" at bounding box center [174, 403] width 266 height 36
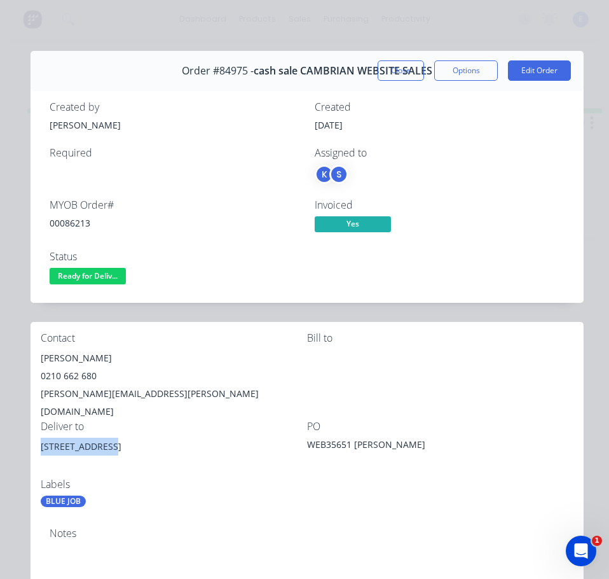
drag, startPoint x: 111, startPoint y: 426, endPoint x: 65, endPoint y: 425, distance: 45.2
click at [44, 437] on div "[STREET_ADDRESS]" at bounding box center [174, 446] width 266 height 18
click at [106, 478] on div "Labels" at bounding box center [174, 484] width 266 height 12
drag, startPoint x: 109, startPoint y: 429, endPoint x: 60, endPoint y: 442, distance: 50.6
drag, startPoint x: 60, startPoint y: 442, endPoint x: 115, endPoint y: 465, distance: 59.5
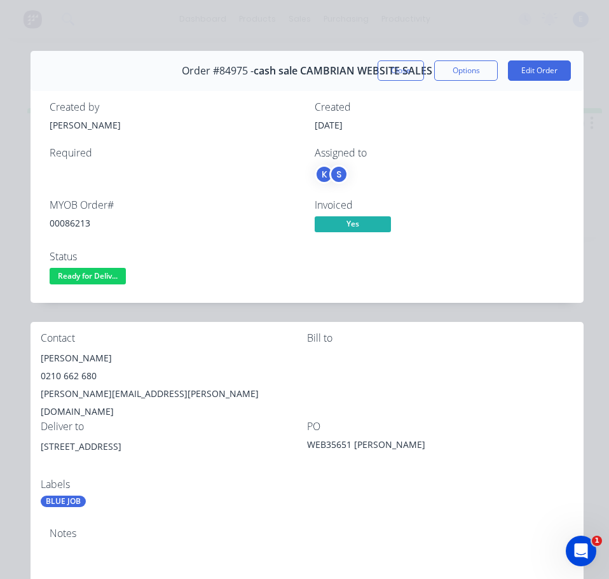
click at [115, 478] on div "Labels" at bounding box center [174, 484] width 266 height 12
click at [116, 454] on div "[STREET_ADDRESS]" at bounding box center [174, 457] width 266 height 41
drag, startPoint x: 109, startPoint y: 427, endPoint x: 41, endPoint y: 438, distance: 68.9
click at [41, 438] on div "[STREET_ADDRESS]" at bounding box center [174, 457] width 266 height 41
click at [198, 497] on div "Contact [PERSON_NAME] [PHONE_NUMBER] [PERSON_NAME][EMAIL_ADDRESS][PERSON_NAME][…" at bounding box center [307, 420] width 553 height 196
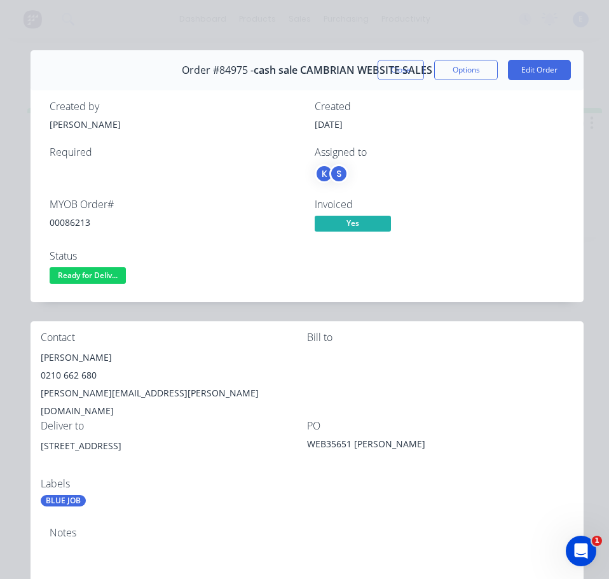
scroll to position [0, 0]
